Goal: Information Seeking & Learning: Learn about a topic

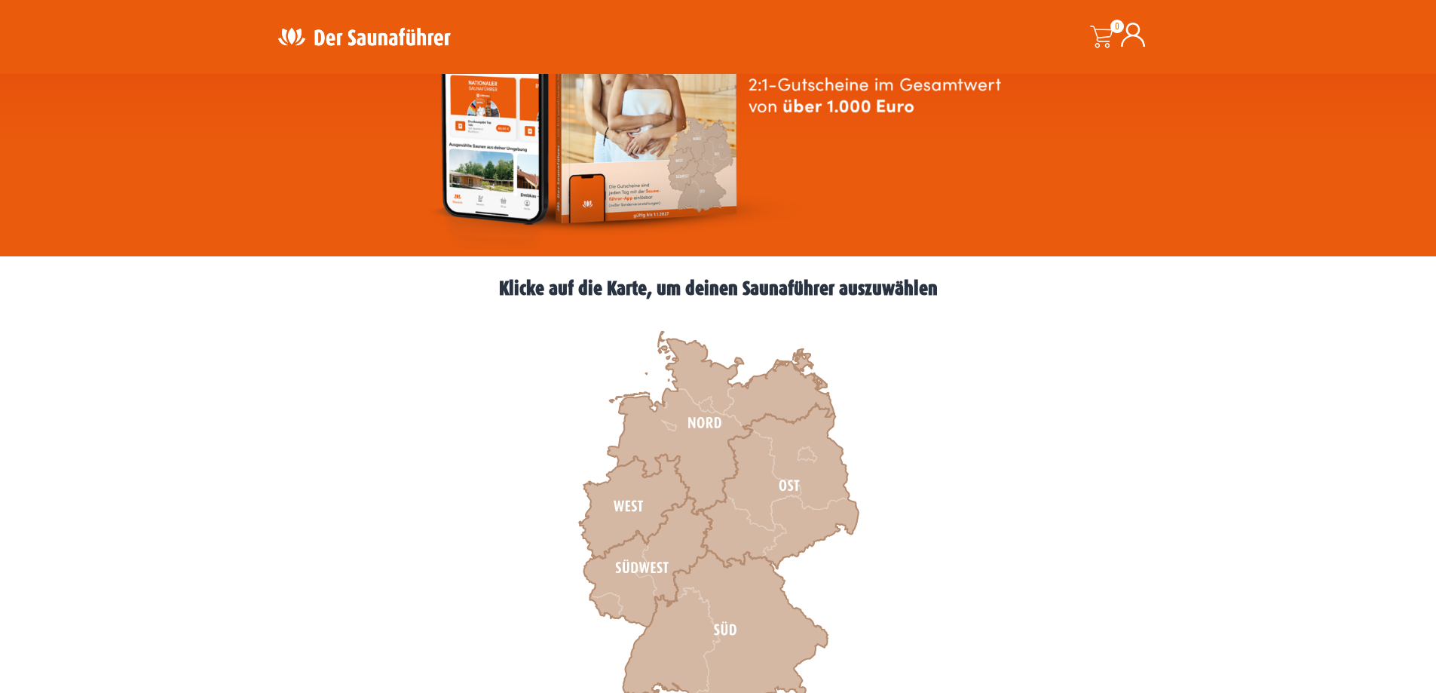
scroll to position [377, 0]
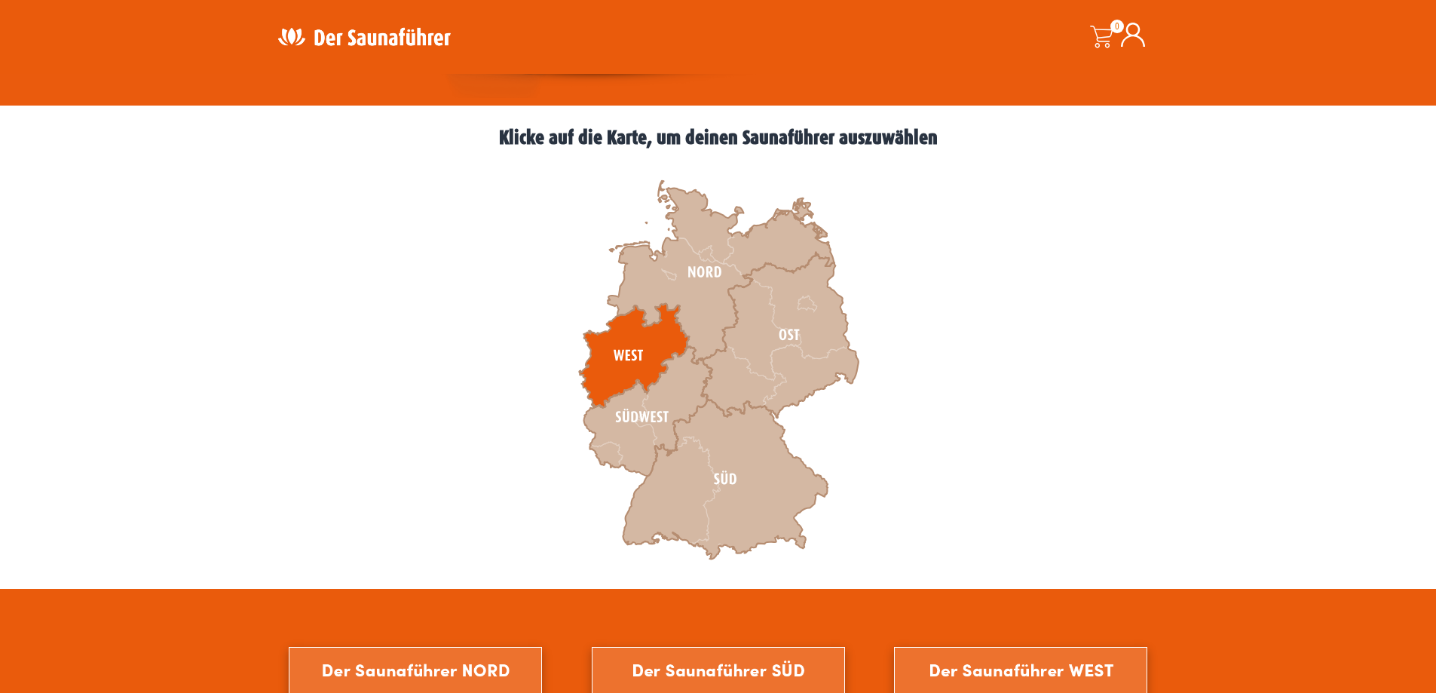
click at [656, 341] on icon at bounding box center [634, 356] width 110 height 104
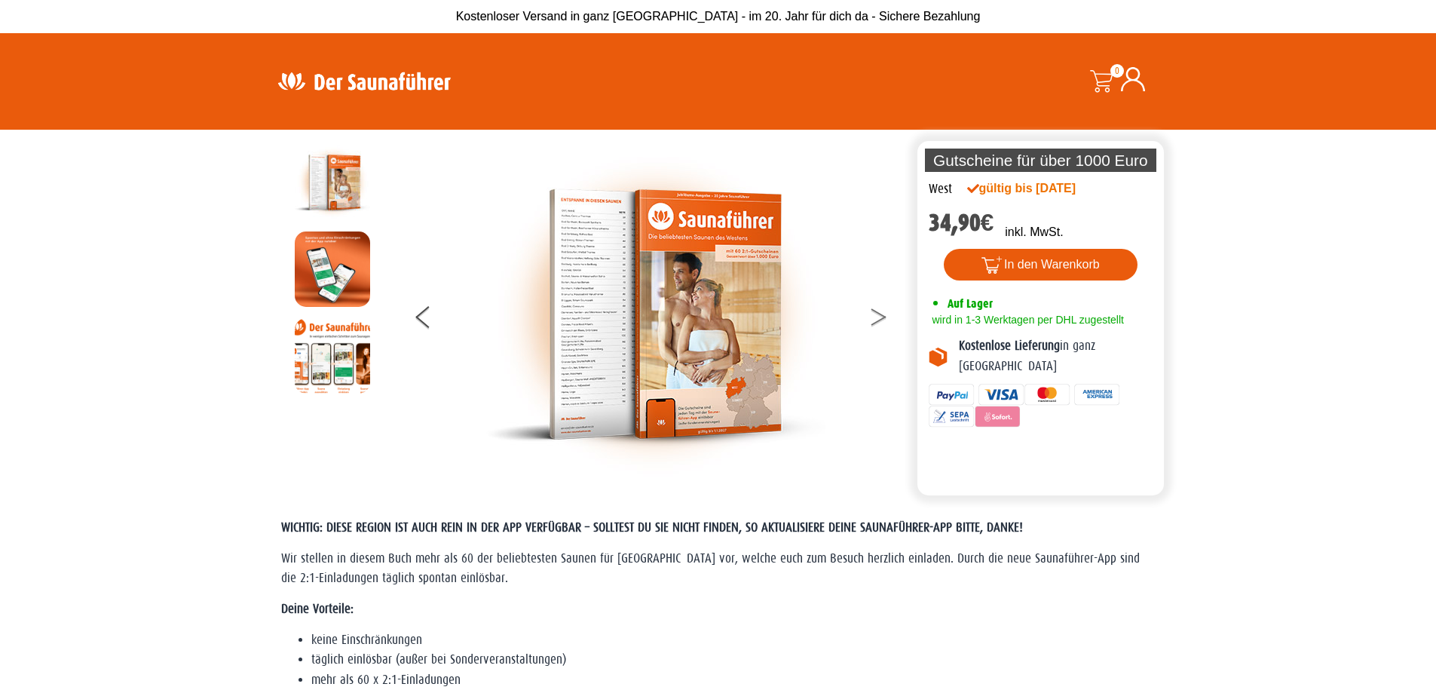
click at [872, 317] on button at bounding box center [888, 320] width 38 height 38
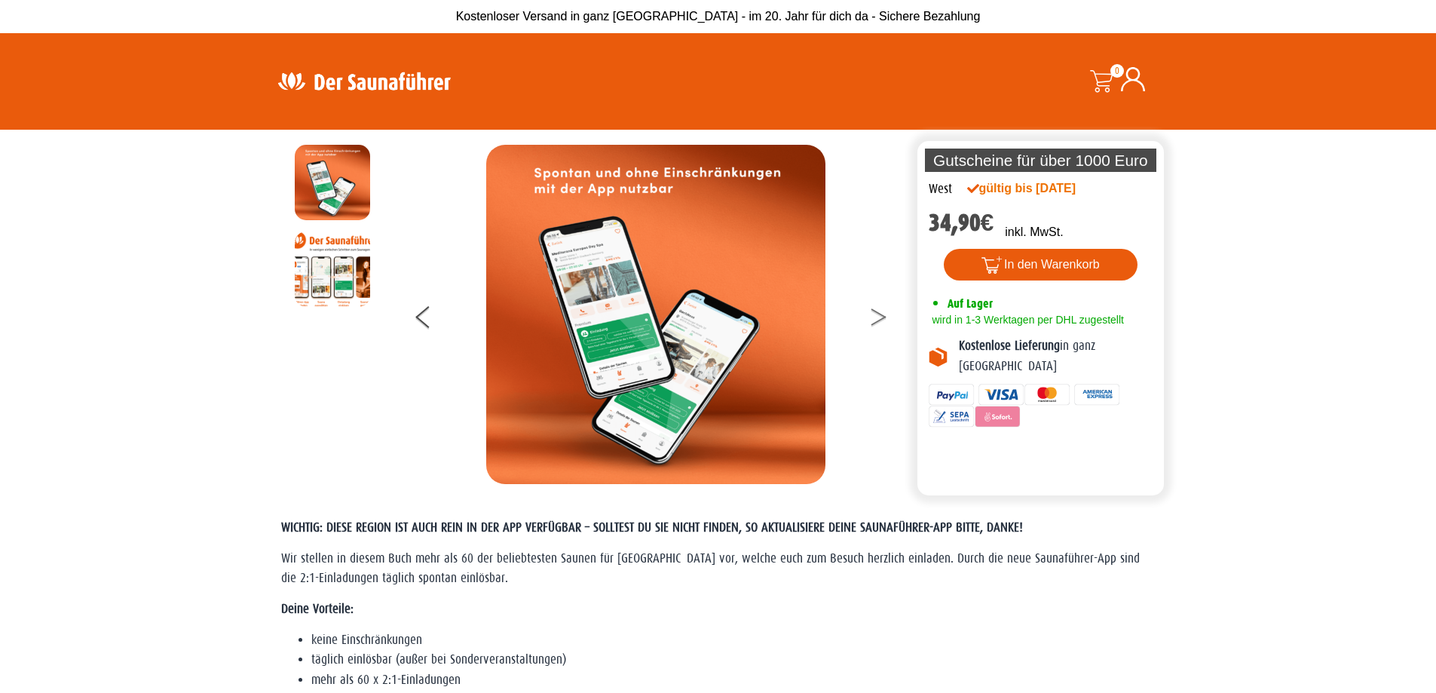
click at [872, 317] on button at bounding box center [888, 320] width 38 height 38
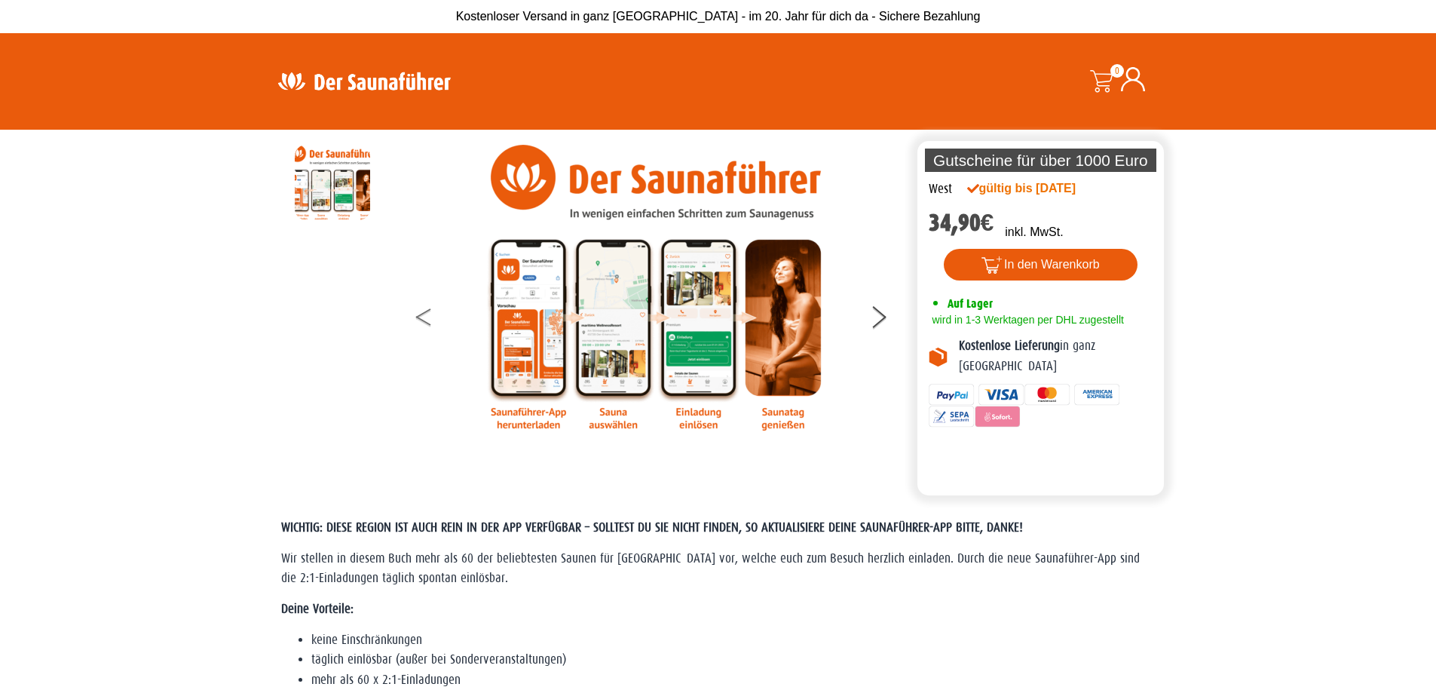
click at [421, 310] on button at bounding box center [435, 320] width 38 height 38
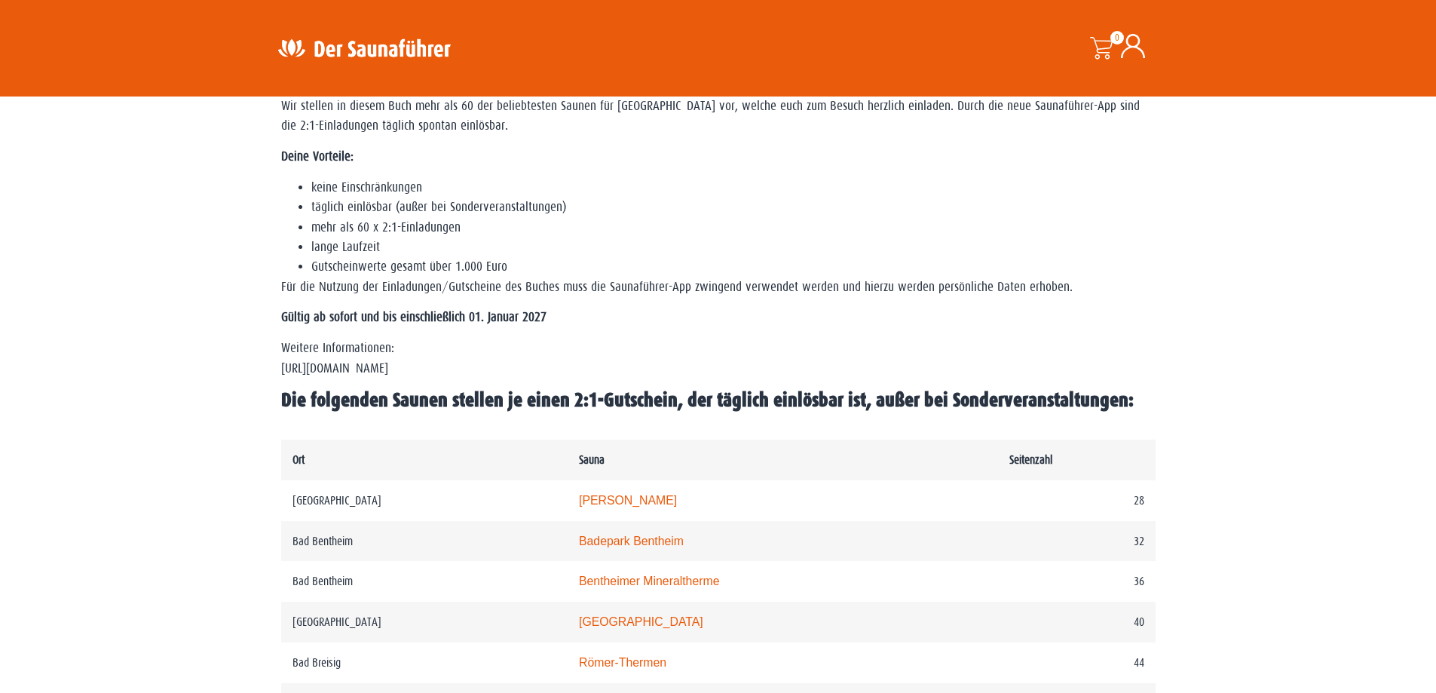
scroll to position [678, 0]
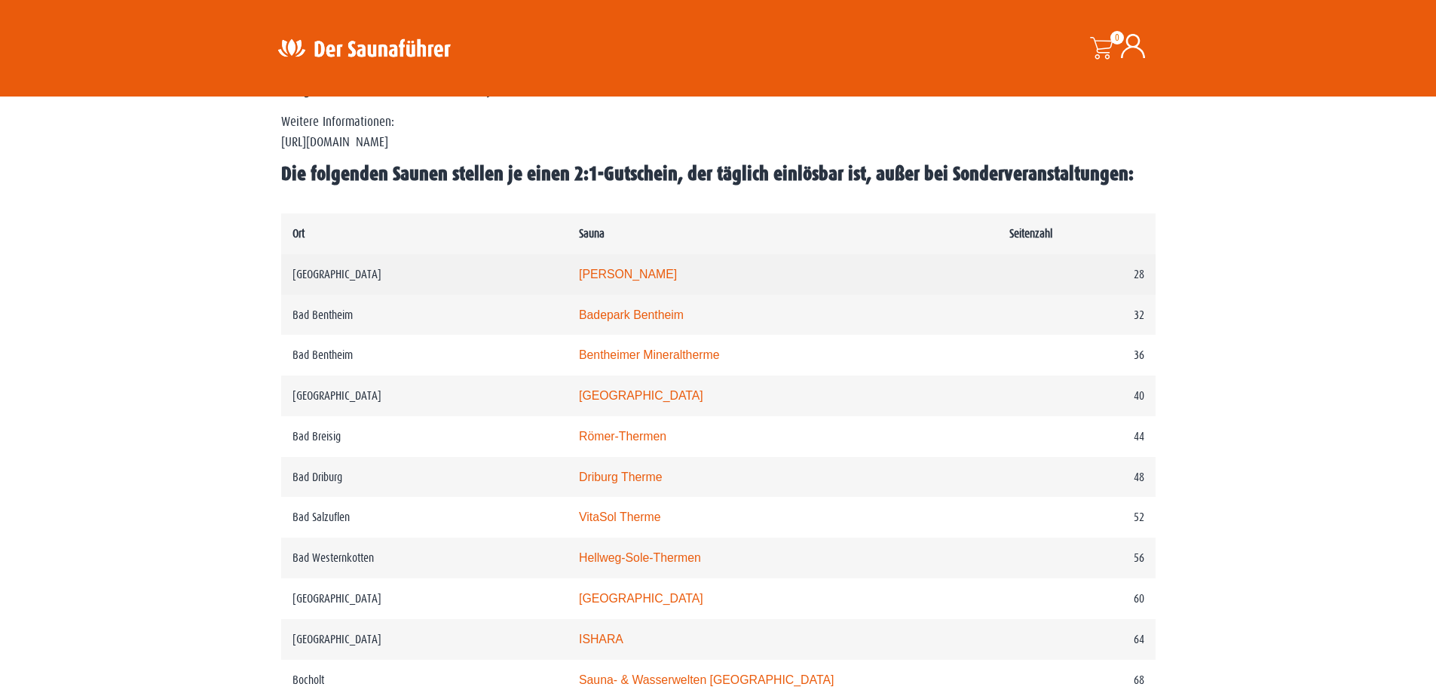
click at [677, 275] on link "Carolus Thermen" at bounding box center [628, 274] width 98 height 13
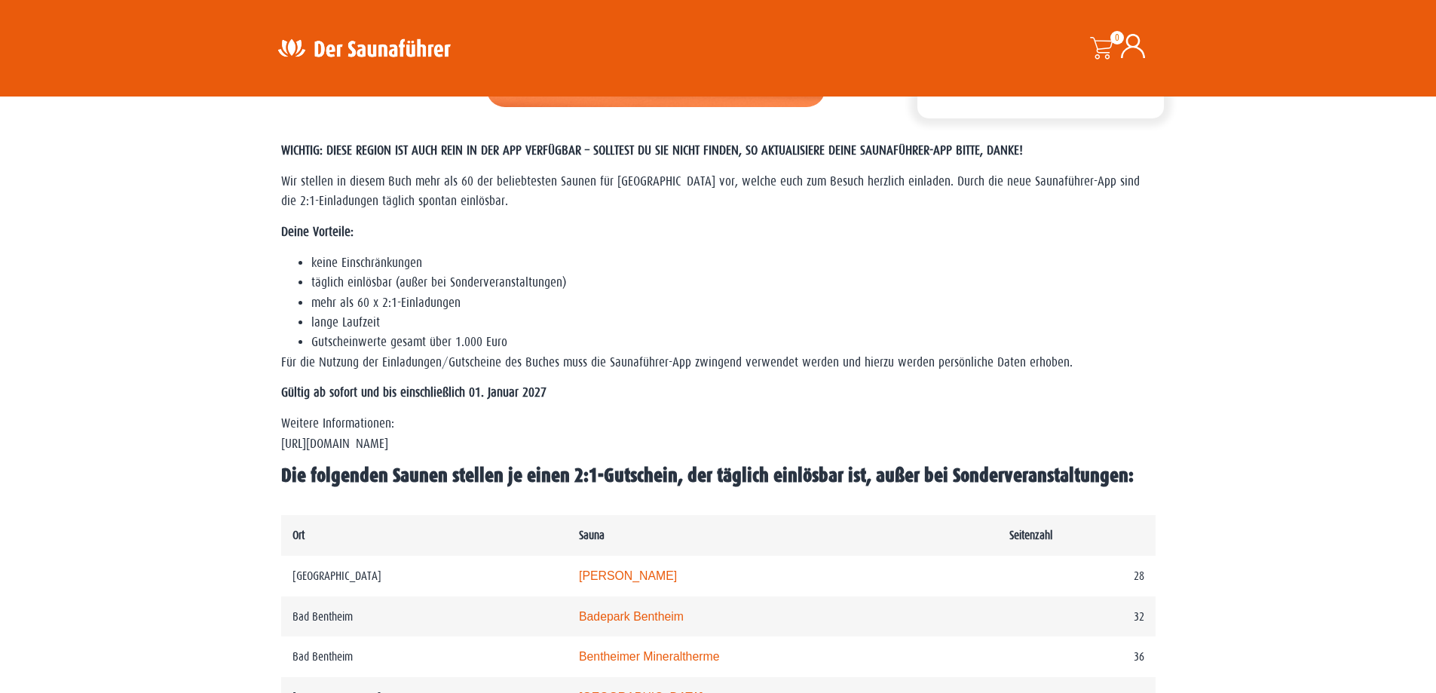
scroll to position [0, 0]
